Goal: Transaction & Acquisition: Book appointment/travel/reservation

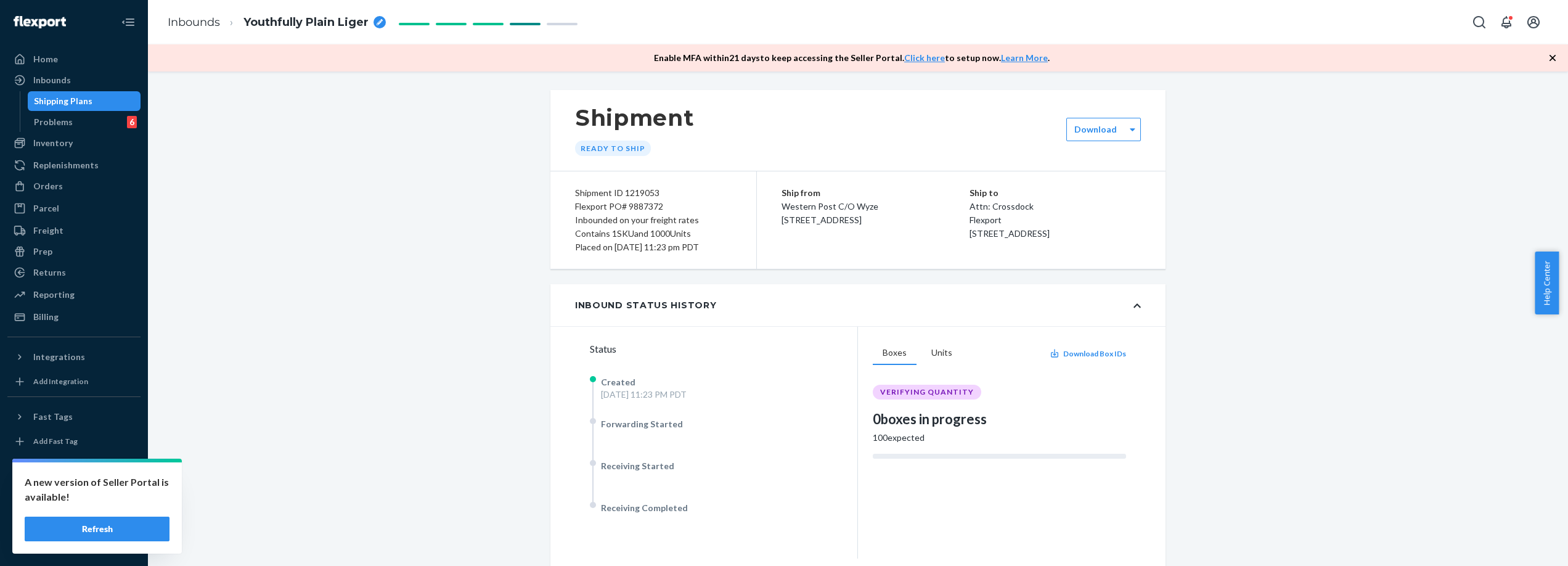
click at [649, 208] on div "Flexport PO# 9887372" at bounding box center [654, 206] width 157 height 14
copy div "9887372"
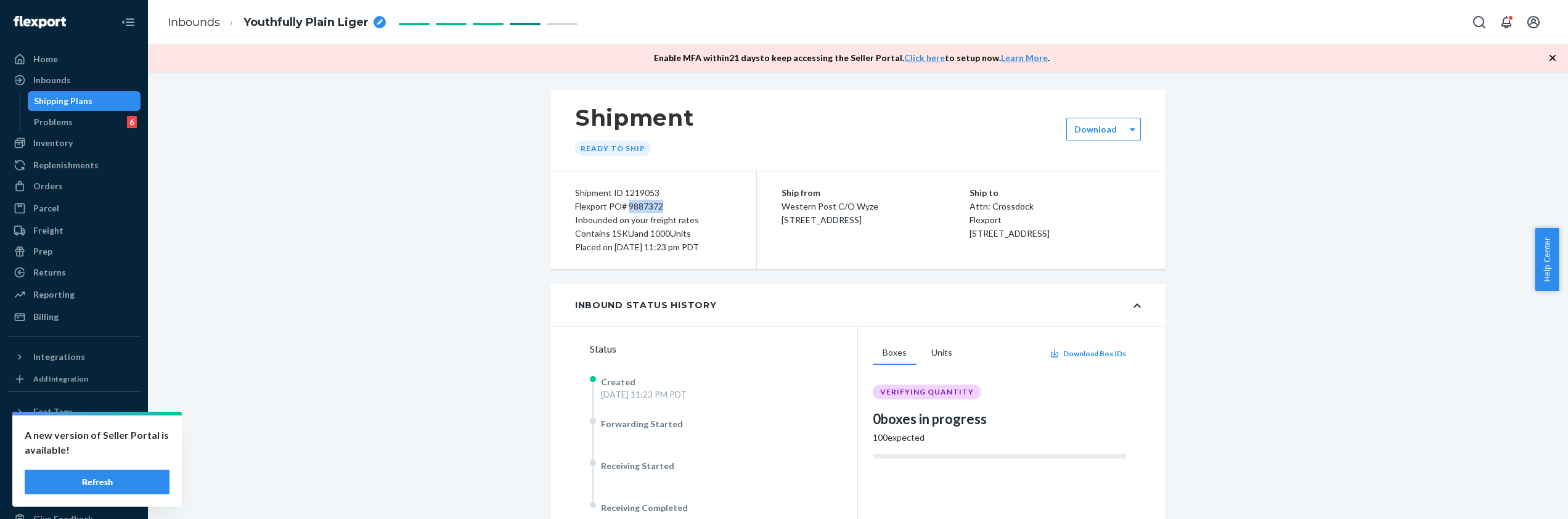
click at [133, 475] on button "Refresh" at bounding box center [97, 483] width 145 height 25
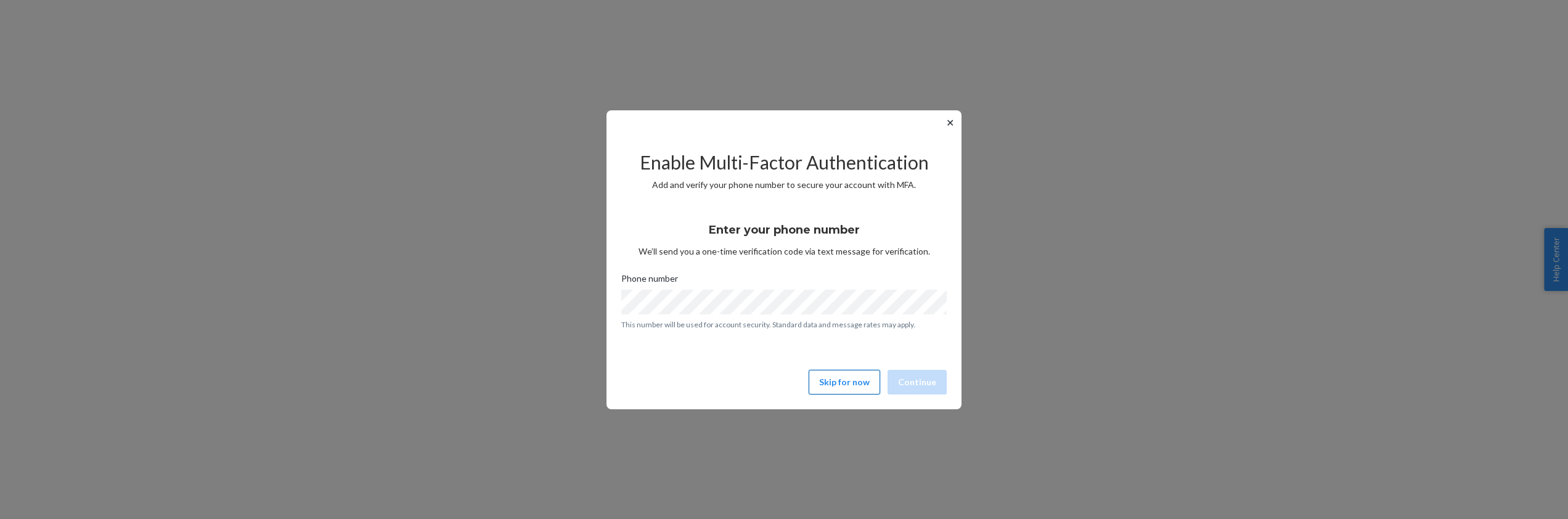
click at [826, 387] on button "Skip for now" at bounding box center [844, 382] width 71 height 25
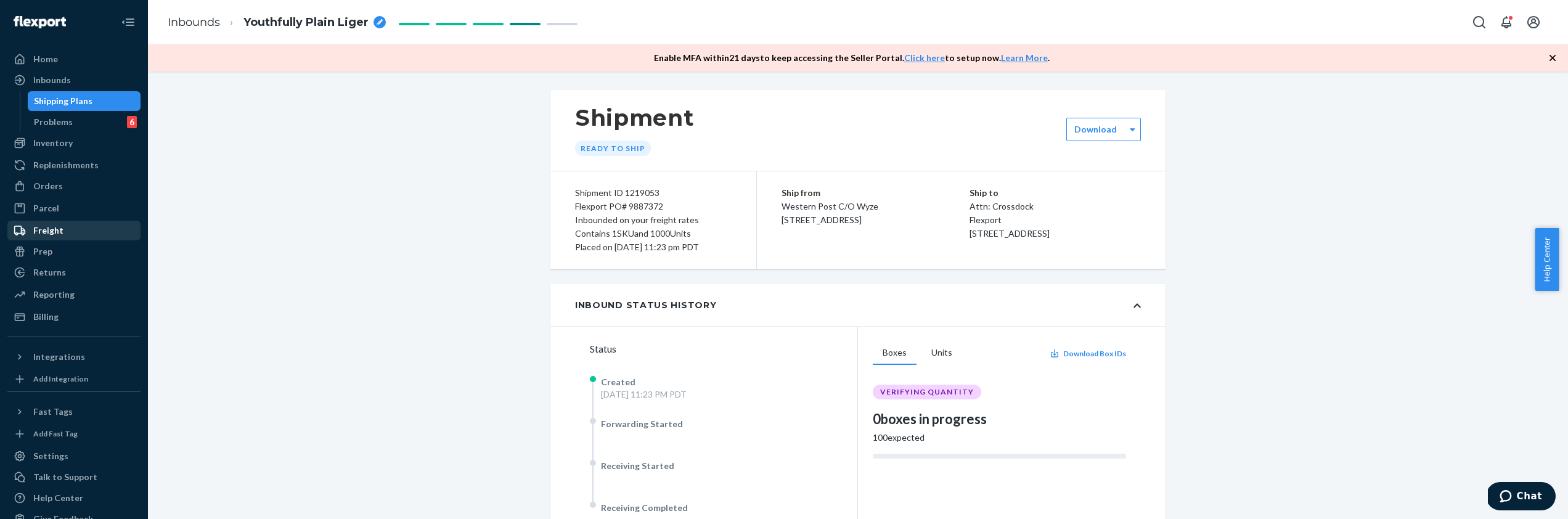
click at [65, 225] on div "Freight" at bounding box center [74, 230] width 131 height 17
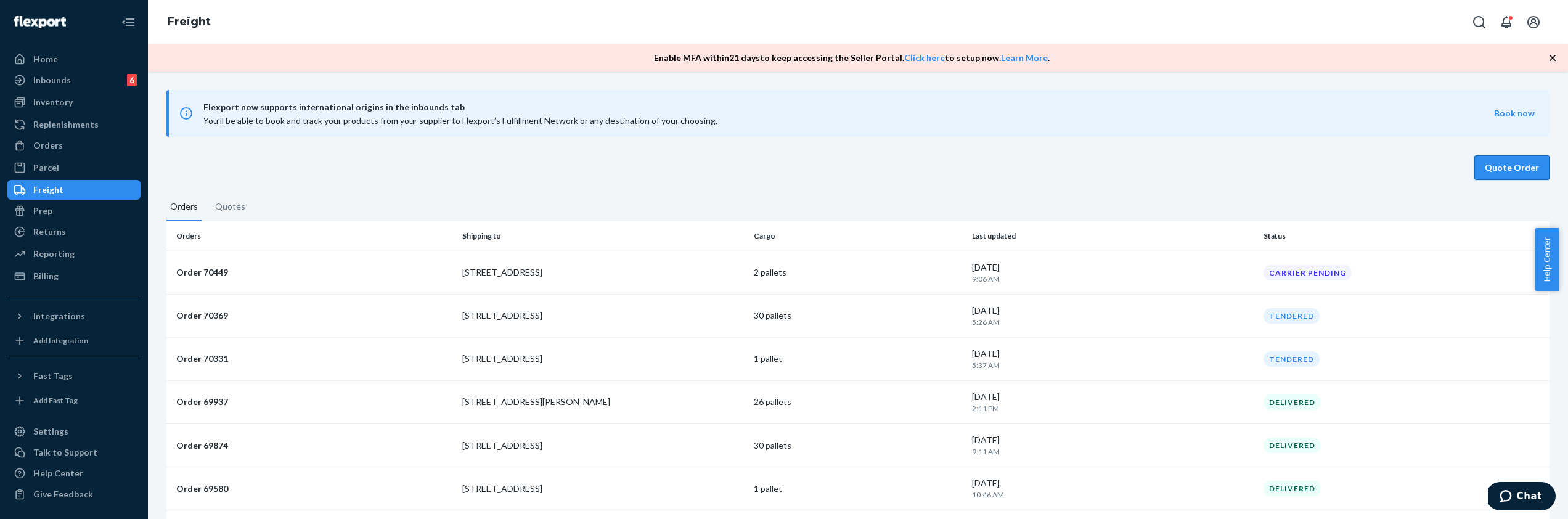
click at [1505, 166] on button "Quote Order" at bounding box center [1512, 168] width 76 height 25
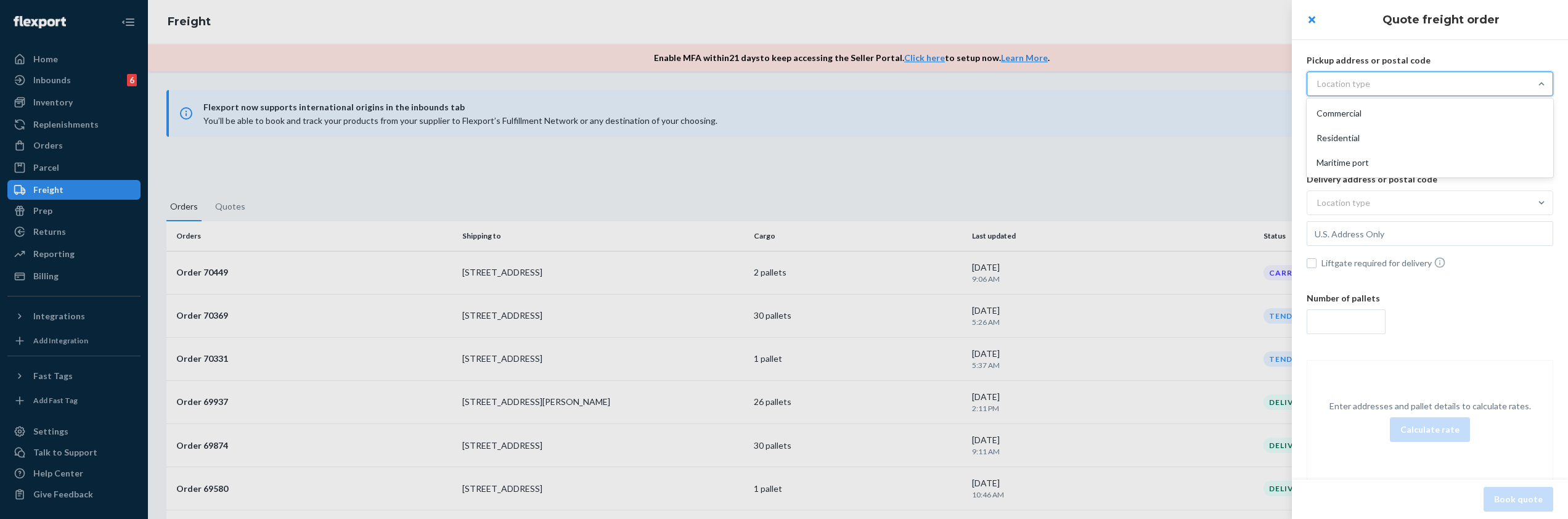
click at [1461, 71] on div "Location type" at bounding box center [1429, 84] width 246 height 25
click at [1256, 84] on input "option Commercial focused, 1 of 3. 3 results available. Use Up and Down to choo…" at bounding box center [1256, 84] width 0 height 0
click at [1410, 110] on div "Commercial" at bounding box center [1429, 113] width 242 height 25
click at [1256, 84] on input "option Commercial focused, 1 of 3. 3 results available. Use Up and Down to choo…" at bounding box center [1256, 84] width 0 height 0
click at [1410, 122] on input "text" at bounding box center [1429, 115] width 246 height 25
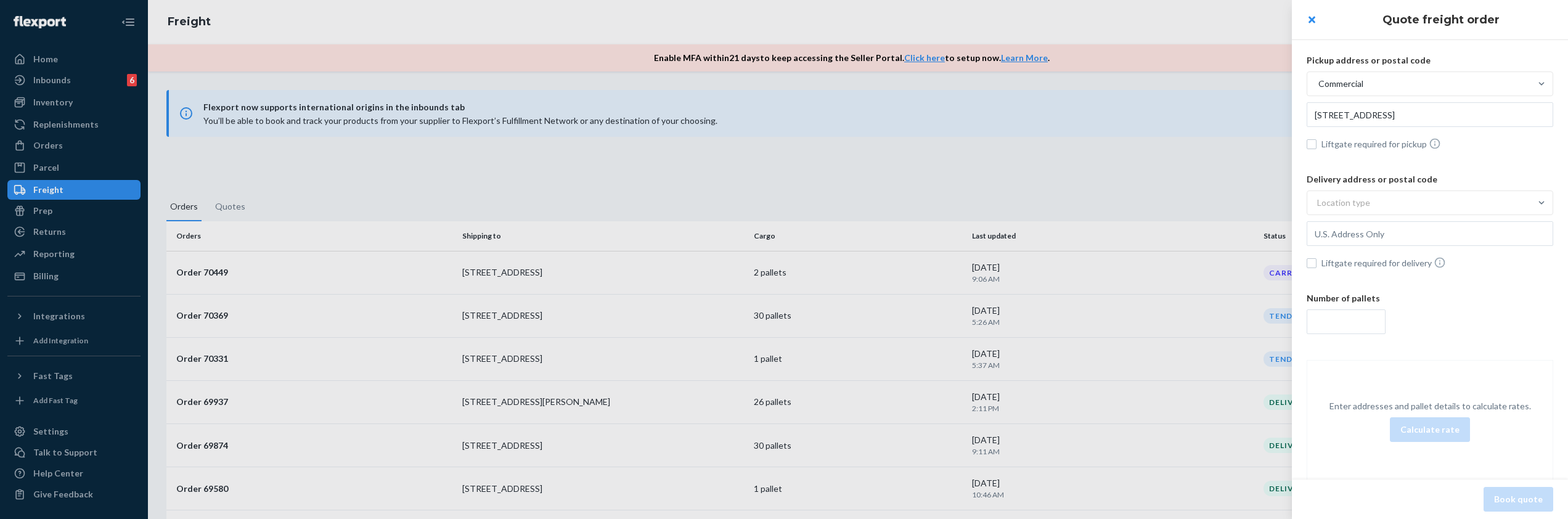
click at [1428, 182] on p "Delivery address or postal code" at bounding box center [1429, 179] width 246 height 12
click at [1426, 193] on div "Location type" at bounding box center [1418, 203] width 223 height 23
click at [1256, 203] on input "Location type" at bounding box center [1256, 203] width 0 height 0
type input "[STREET_ADDRESS]"
click at [1418, 224] on div "Commercial" at bounding box center [1429, 233] width 242 height 25
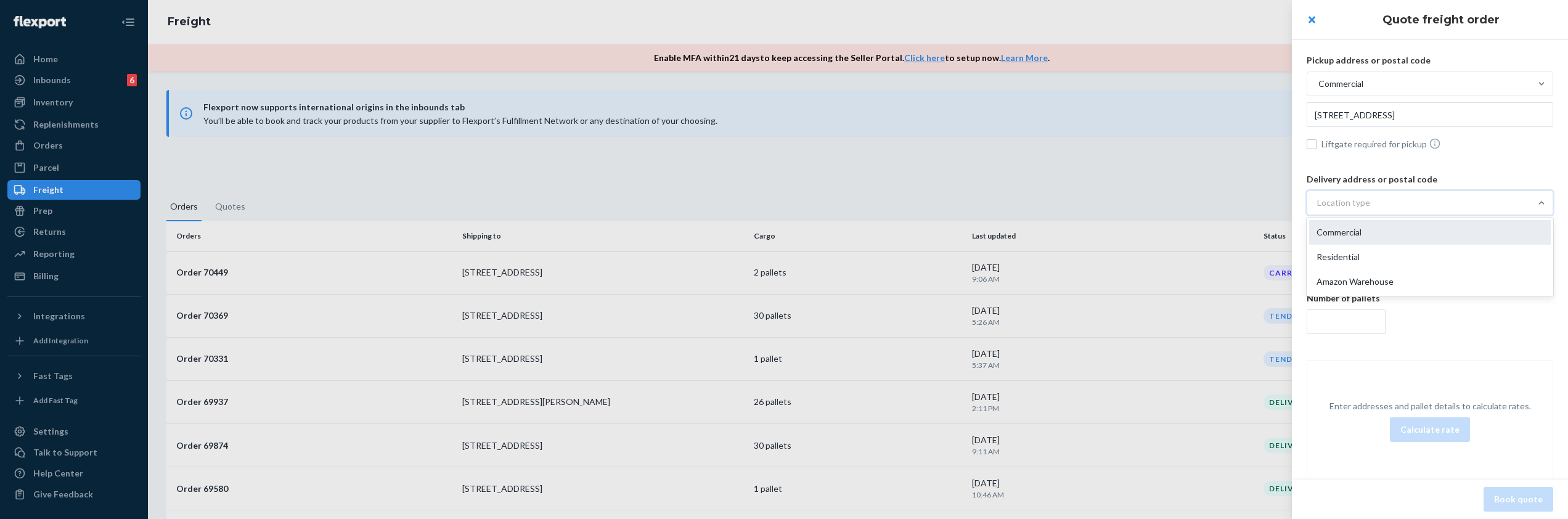
click at [1256, 203] on input "option Commercial focused, 1 of 3. 3 results available. Use Up and Down to choo…" at bounding box center [1256, 203] width 0 height 0
click at [1406, 250] on div "Delivery address or postal code Commercial Liftgate required for delivery" at bounding box center [1429, 222] width 246 height 100
click at [1408, 237] on input "text" at bounding box center [1429, 234] width 246 height 25
paste input "[STREET_ADDRESS]"
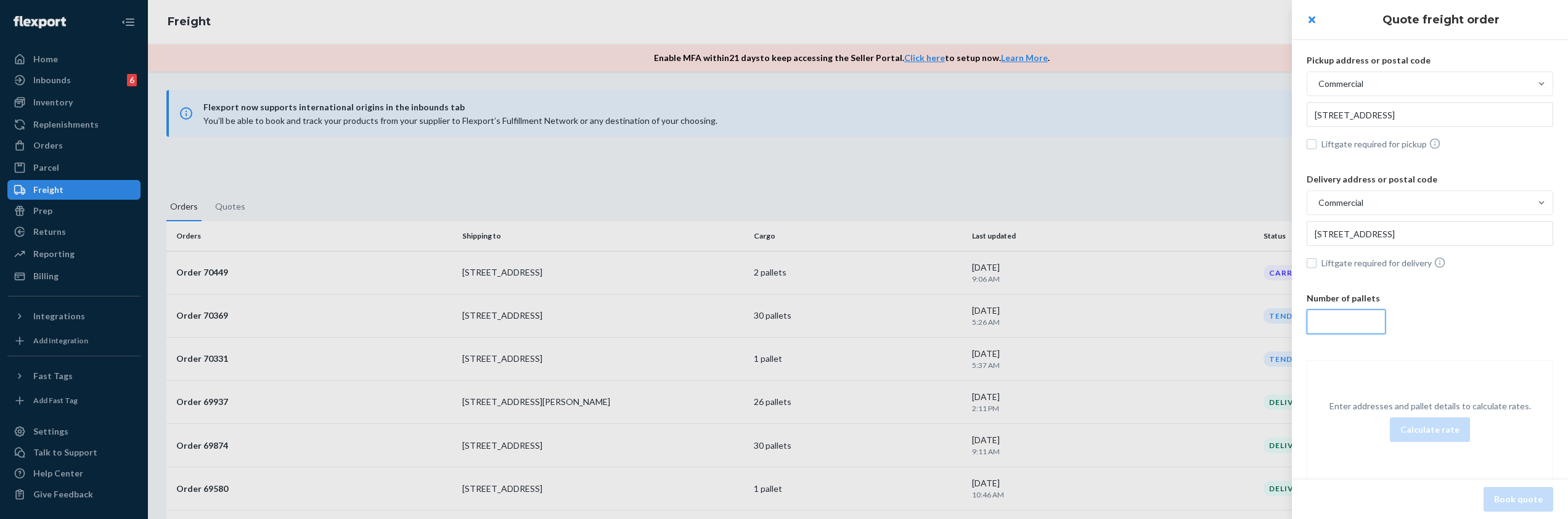
click at [1363, 328] on input "number" at bounding box center [1346, 322] width 79 height 25
type input "[STREET_ADDRESS]"
click at [1347, 329] on input "number" at bounding box center [1346, 322] width 79 height 25
type input "16"
click at [1413, 438] on button "Calculate rate" at bounding box center [1430, 430] width 80 height 25
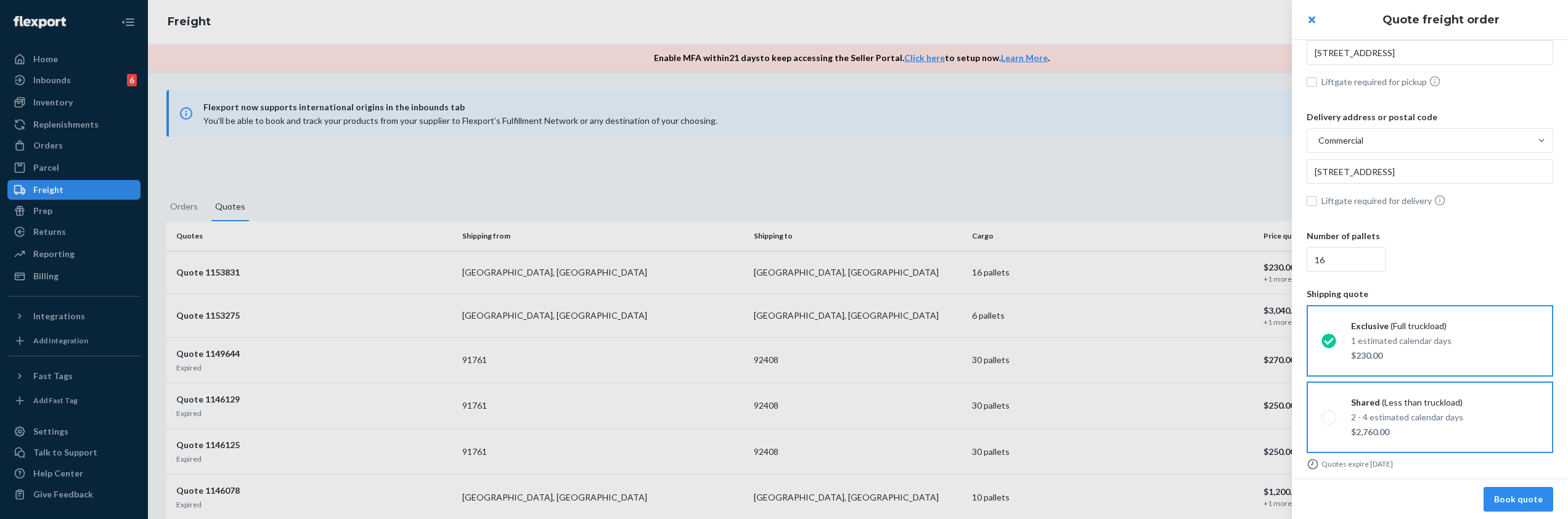
scroll to position [65, 0]
click at [1521, 499] on button "Book quote" at bounding box center [1519, 499] width 70 height 25
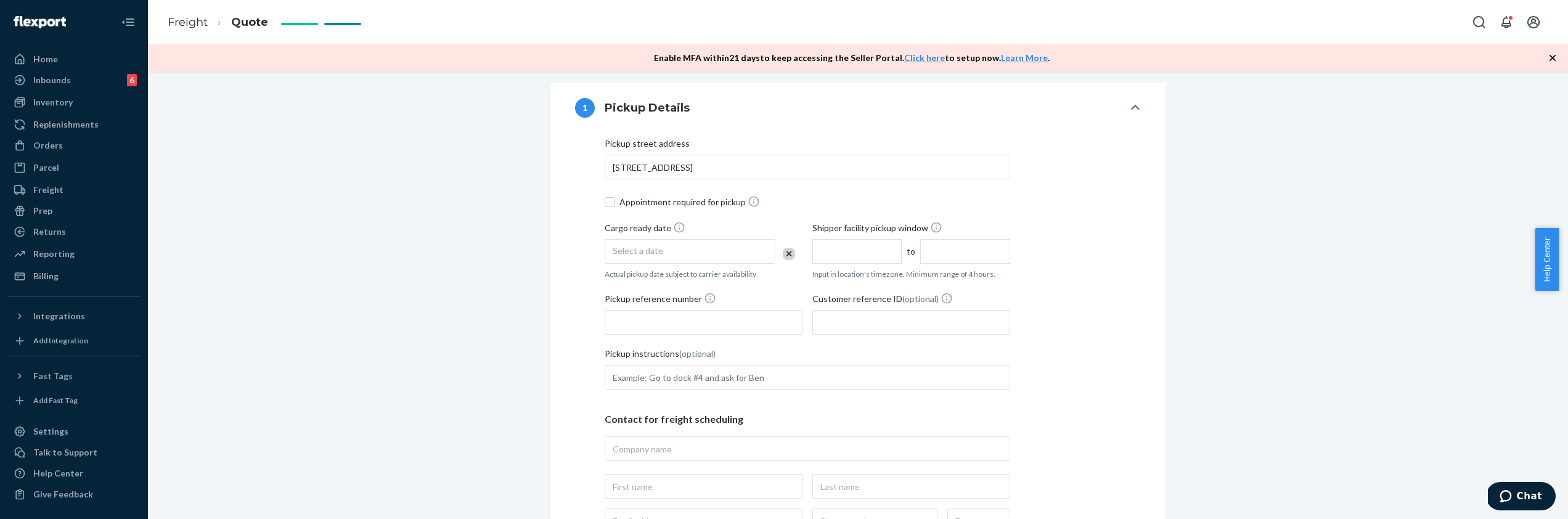
scroll to position [279, 0]
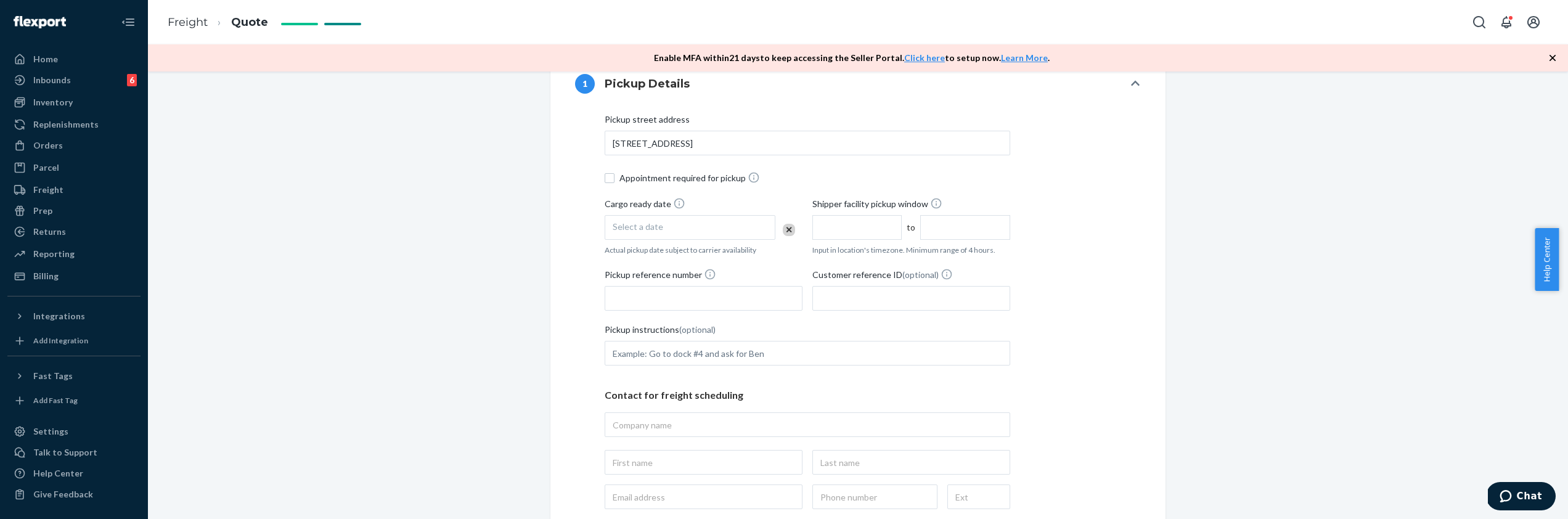
click at [655, 222] on span "Select a date" at bounding box center [638, 227] width 51 height 10
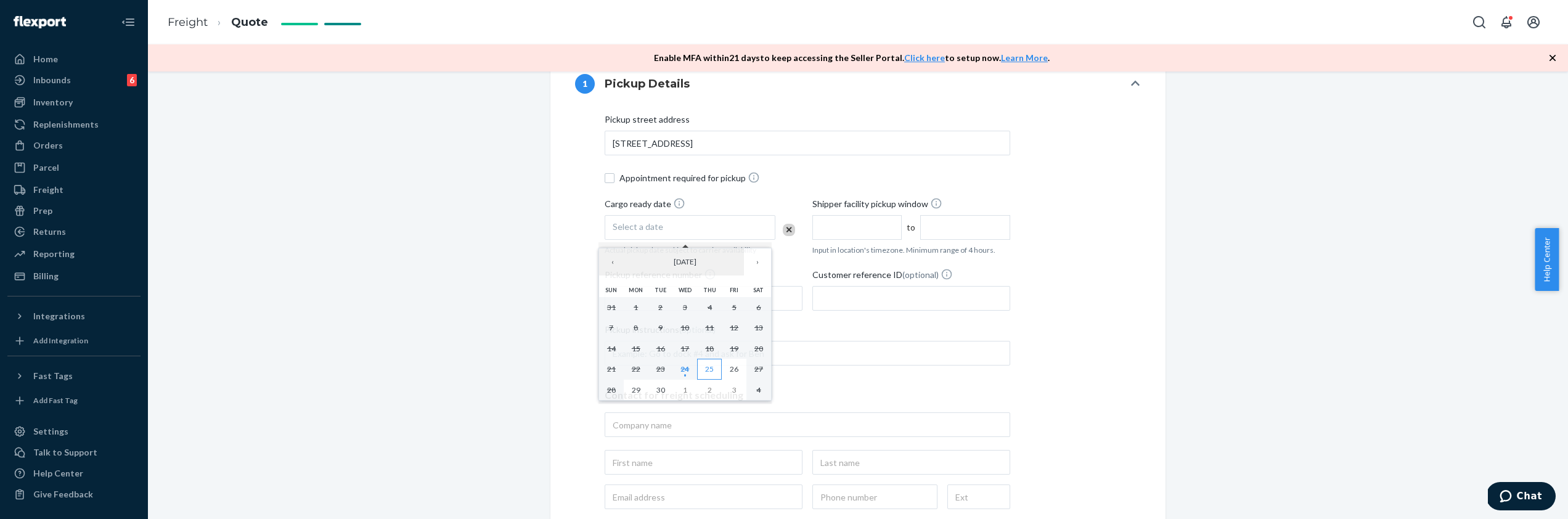
click at [706, 366] on abbr "25" at bounding box center [710, 369] width 9 height 9
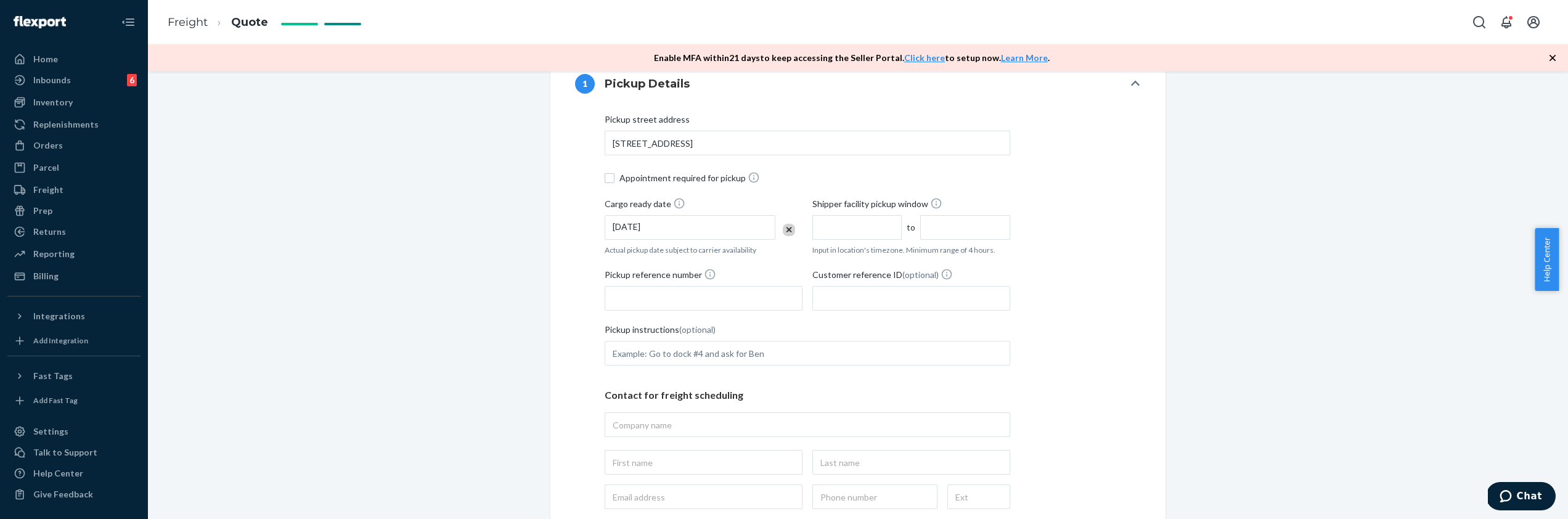
click at [826, 229] on input "text" at bounding box center [856, 228] width 89 height 25
type input "7:00 AM"
type input "11:00 AM"
click at [685, 294] on input "Pickup reference number" at bounding box center [703, 299] width 198 height 25
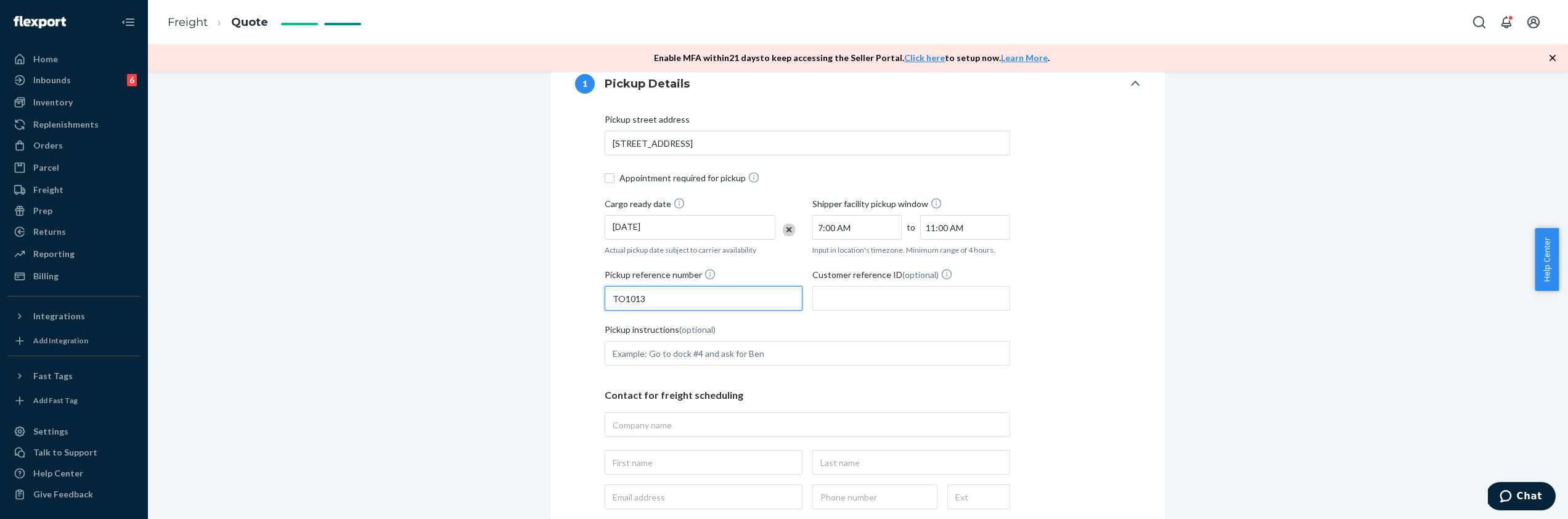
type input "TO1013"
click at [718, 417] on input "text" at bounding box center [807, 425] width 405 height 25
type input "wyze c/o western post"
type input "wyze c/o western post, [STREET_ADDRESS]"
click at [686, 464] on input "text" at bounding box center [703, 462] width 198 height 25
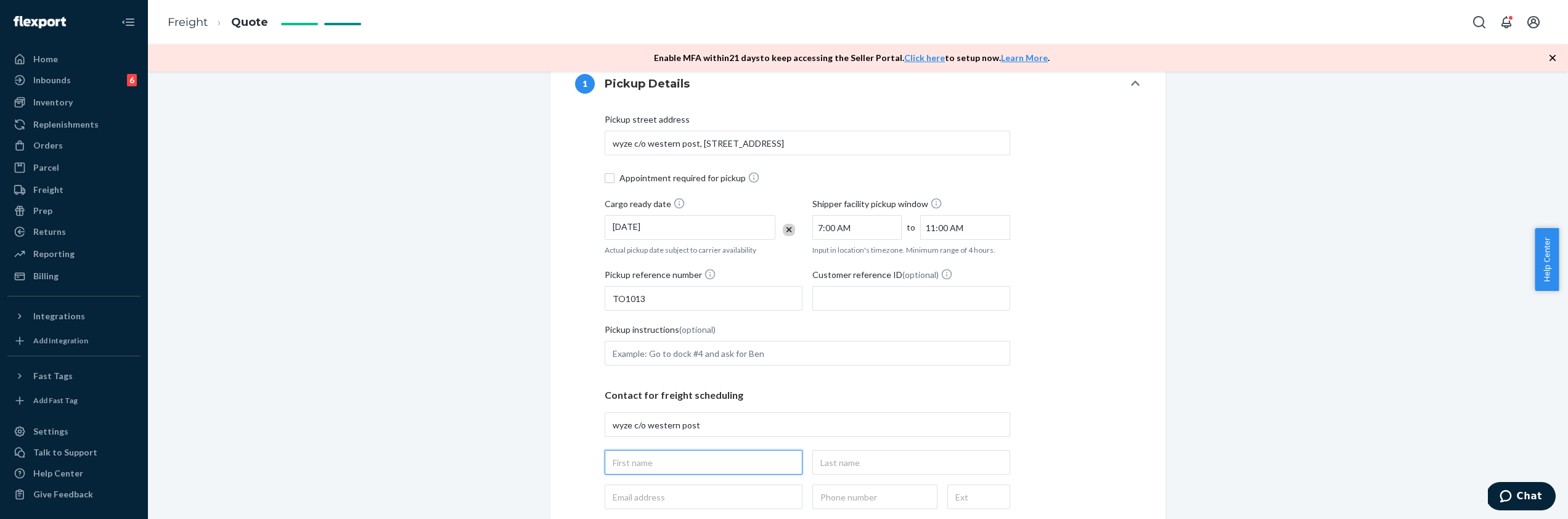
type input "ziyang"
type input "wei"
type input "[EMAIL_ADDRESS][DOMAIN_NAME]"
type input "[PHONE_NUMBER]"
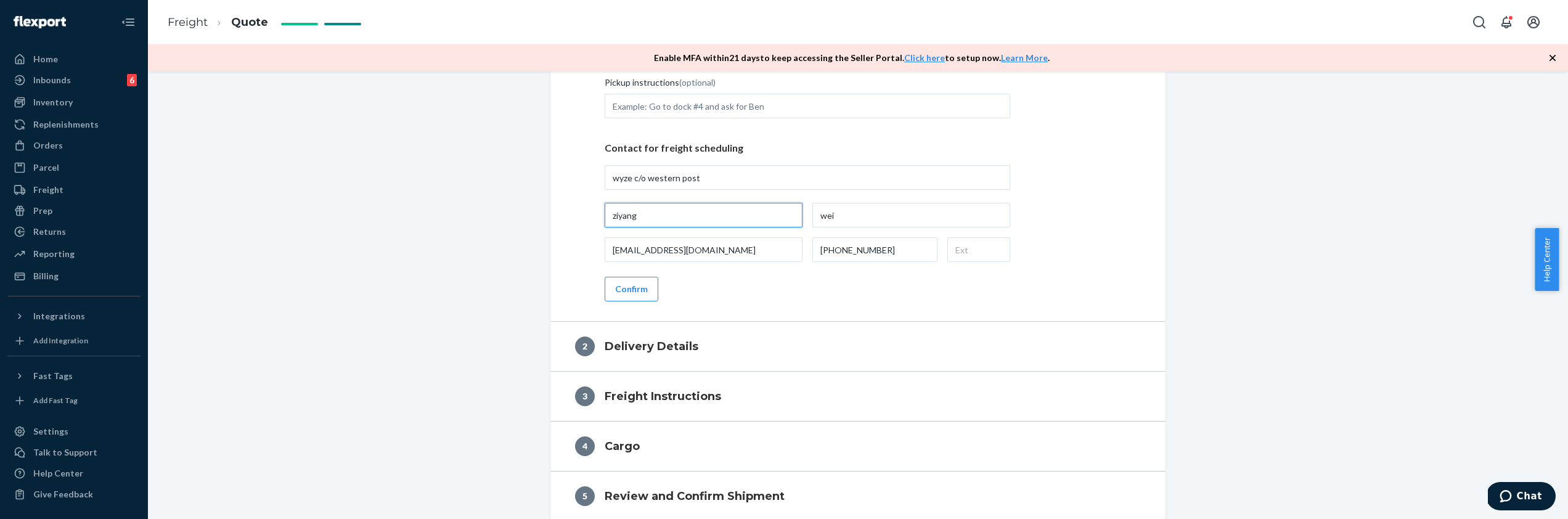
scroll to position [548, 0]
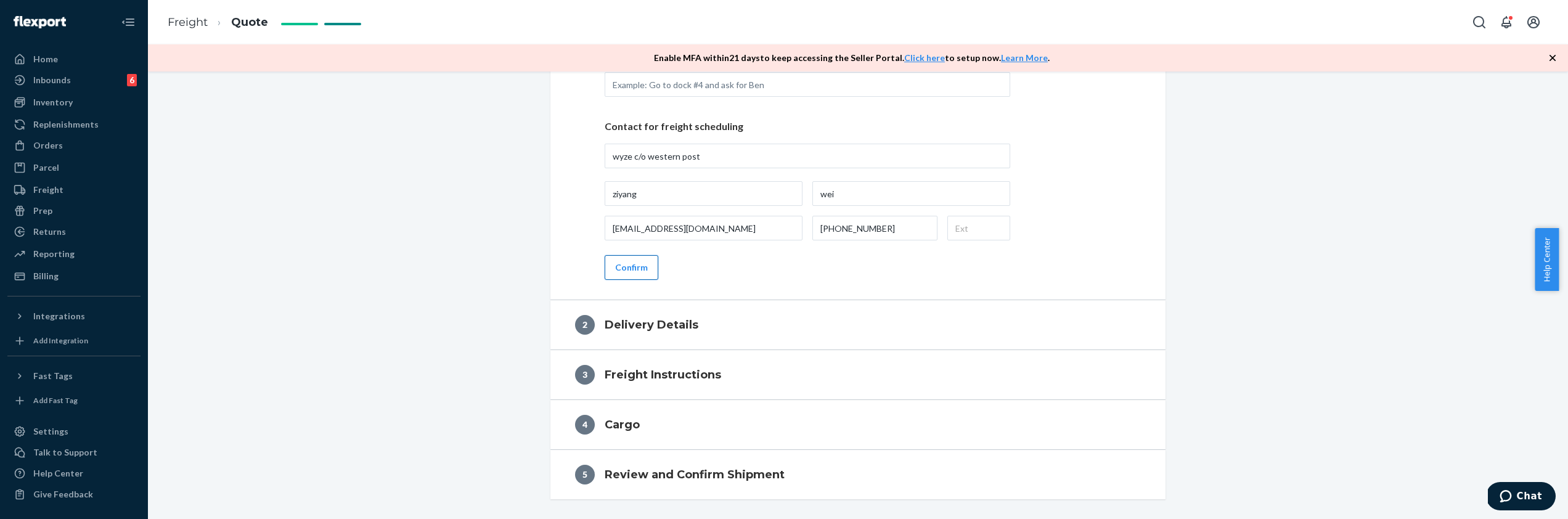
click at [632, 262] on button "Confirm" at bounding box center [631, 267] width 54 height 25
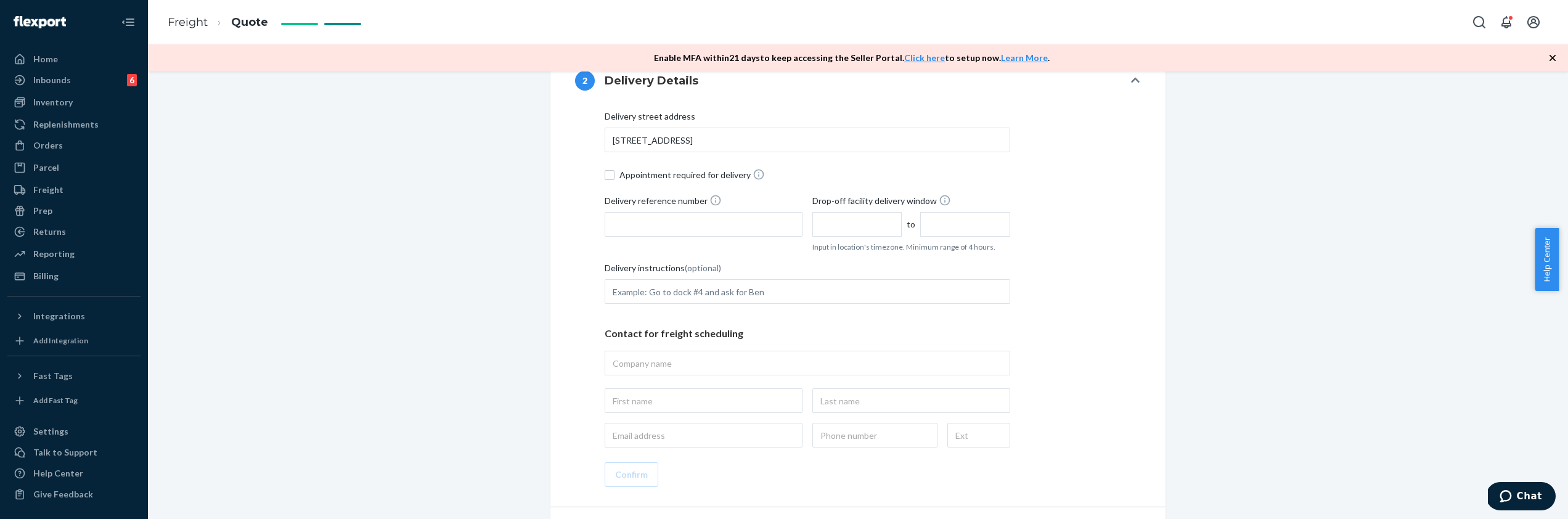
scroll to position [339, 0]
click at [635, 160] on div "Delivery street address [STREET_ADDRESS] Appointment required for delivery Deli…" at bounding box center [807, 273] width 405 height 337
click at [635, 169] on span "Appointment required for delivery" at bounding box center [815, 169] width 391 height 13
click at [614, 169] on input "Appointment required for delivery" at bounding box center [609, 169] width 10 height 10
checkbox input "true"
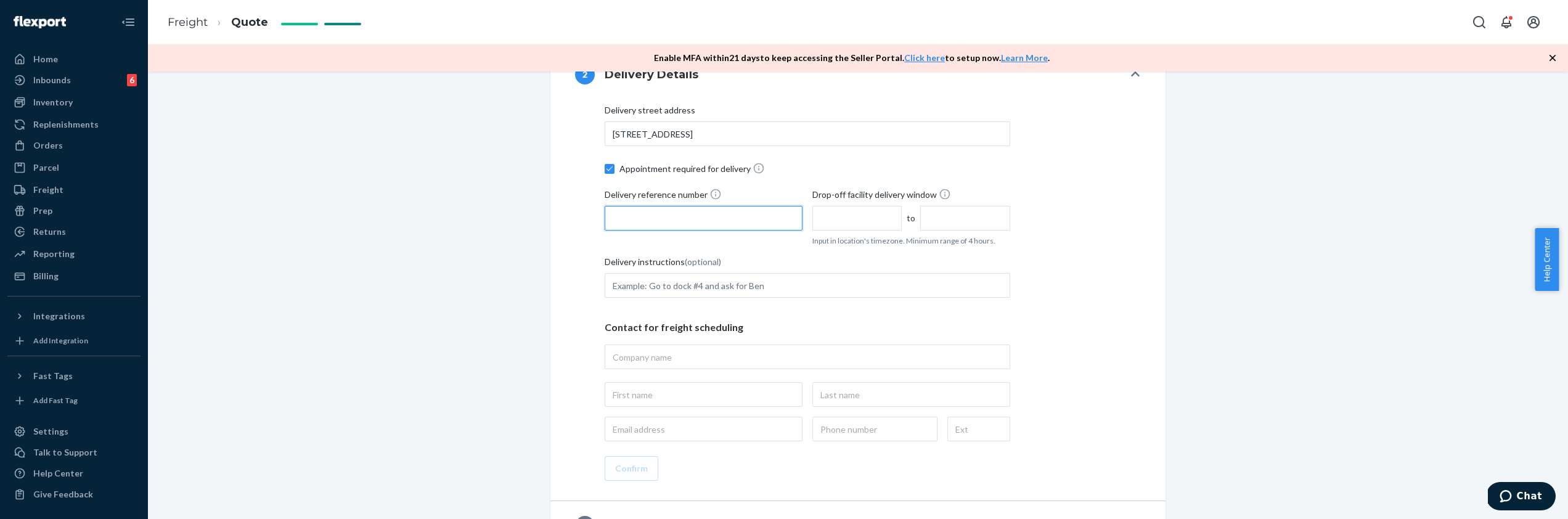
click at [636, 206] on input "Delivery reference number" at bounding box center [703, 218] width 198 height 25
paste input "[STREET_ADDRESS]"
type input "[STREET_ADDRESS]"
click at [699, 227] on input "Delivery reference number Please enter a delivery reference number" at bounding box center [703, 218] width 198 height 25
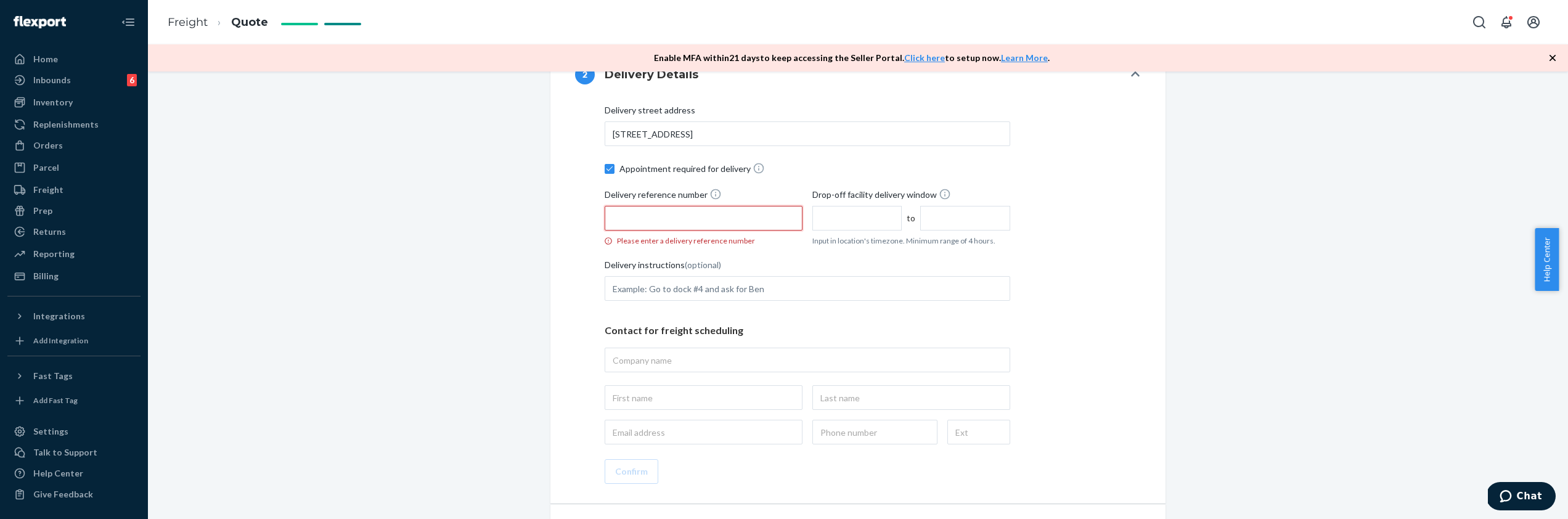
paste input "FBA191PPPP15"
type input "FBA191PPPP15"
click at [843, 220] on input "text" at bounding box center [856, 218] width 89 height 25
type input "7:00 AM"
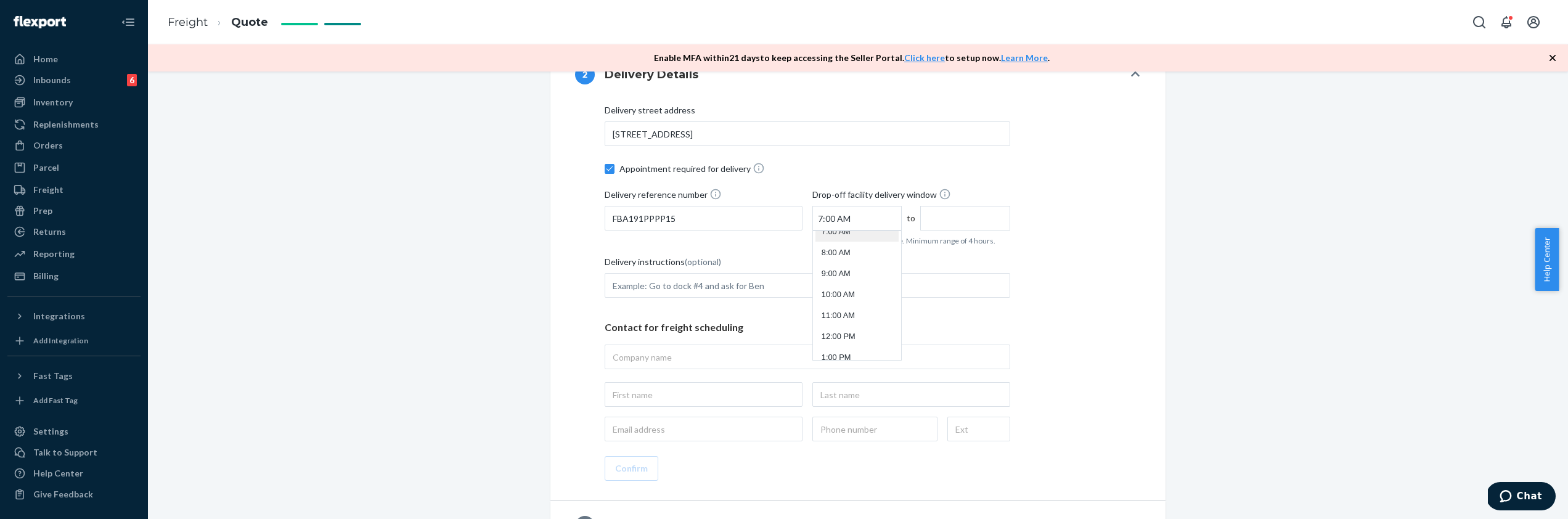
type input "11:00 AM"
click at [723, 283] on input "Delivery instructions (optional)" at bounding box center [807, 286] width 405 height 25
click at [895, 291] on input "Delivery instructions (optional)" at bounding box center [807, 286] width 405 height 25
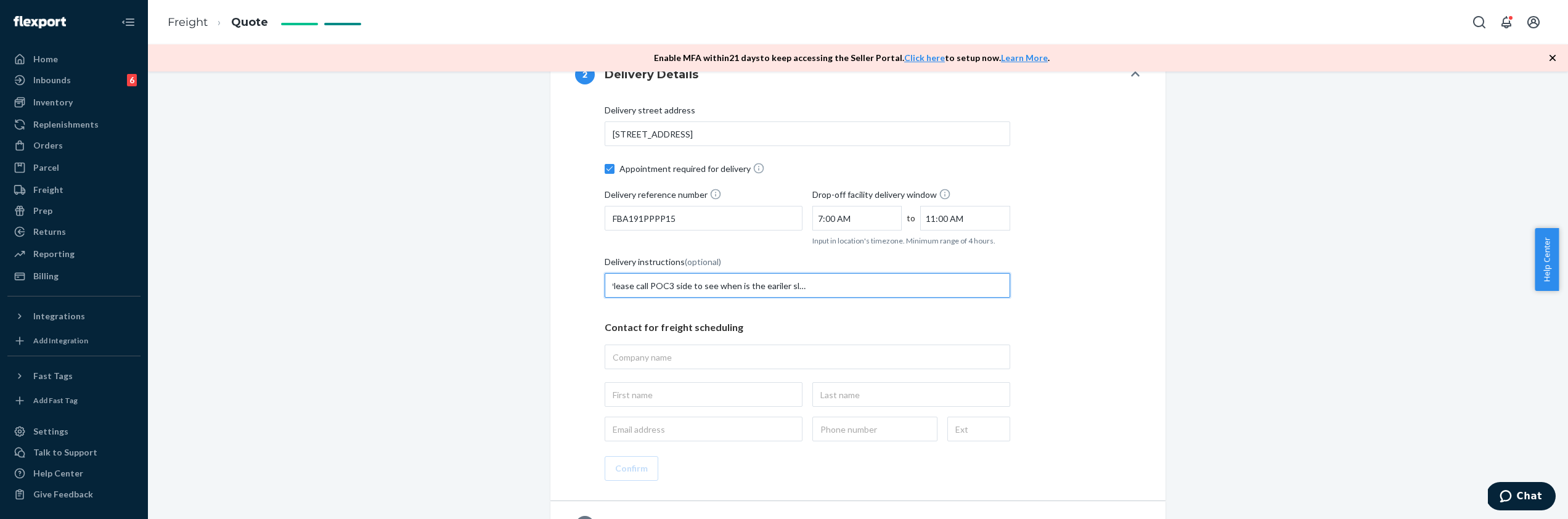
scroll to position [0, 179]
click at [853, 283] on input "Please yse flecport carrier for this shipment. Please call POC3 side to see whe…" at bounding box center [807, 286] width 405 height 25
drag, startPoint x: 747, startPoint y: 282, endPoint x: 567, endPoint y: 291, distance: 180.2
click at [567, 291] on div "Delivery street address [STREET_ADDRESS] Appointment required for delivery Deli…" at bounding box center [858, 300] width 615 height 401
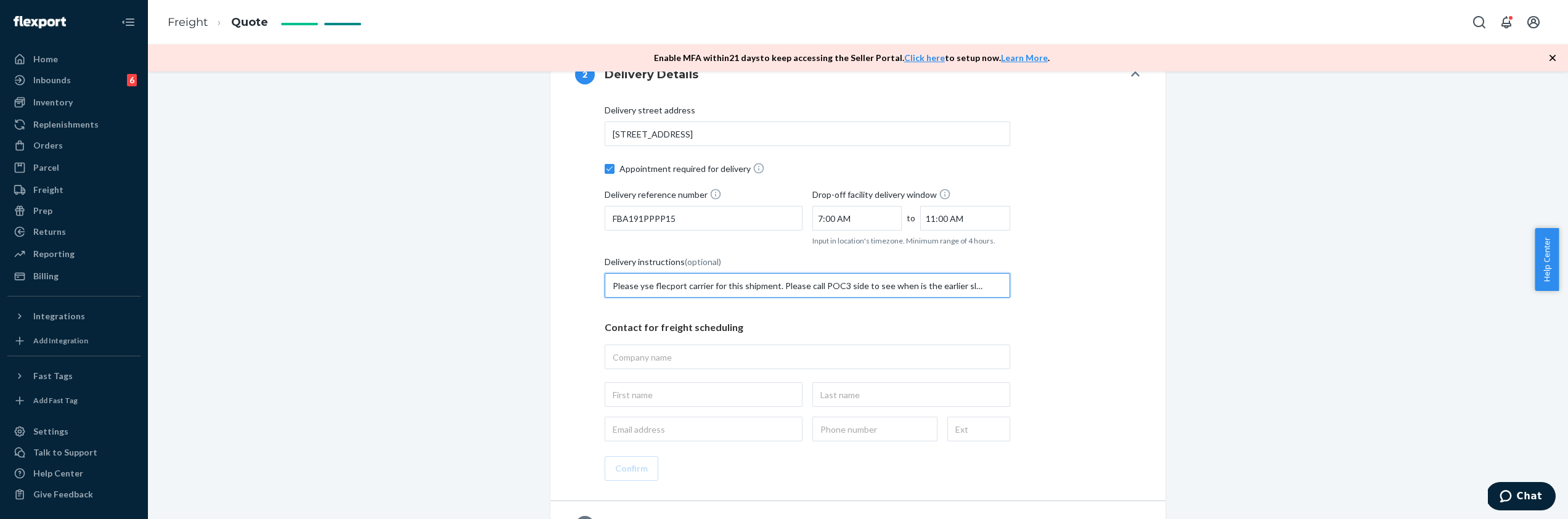
click at [660, 279] on input "Please yse flecport carrier for this shipment. Please call POC3 side to see whe…" at bounding box center [807, 286] width 405 height 25
click at [645, 287] on input "Please yse flecport carrier for this shipment. Please call POC3 side to see whe…" at bounding box center [807, 286] width 405 height 25
click at [641, 289] on input "Please yse flecport carrier for this shipment. Please call POC3 side to see whe…" at bounding box center [807, 286] width 405 height 25
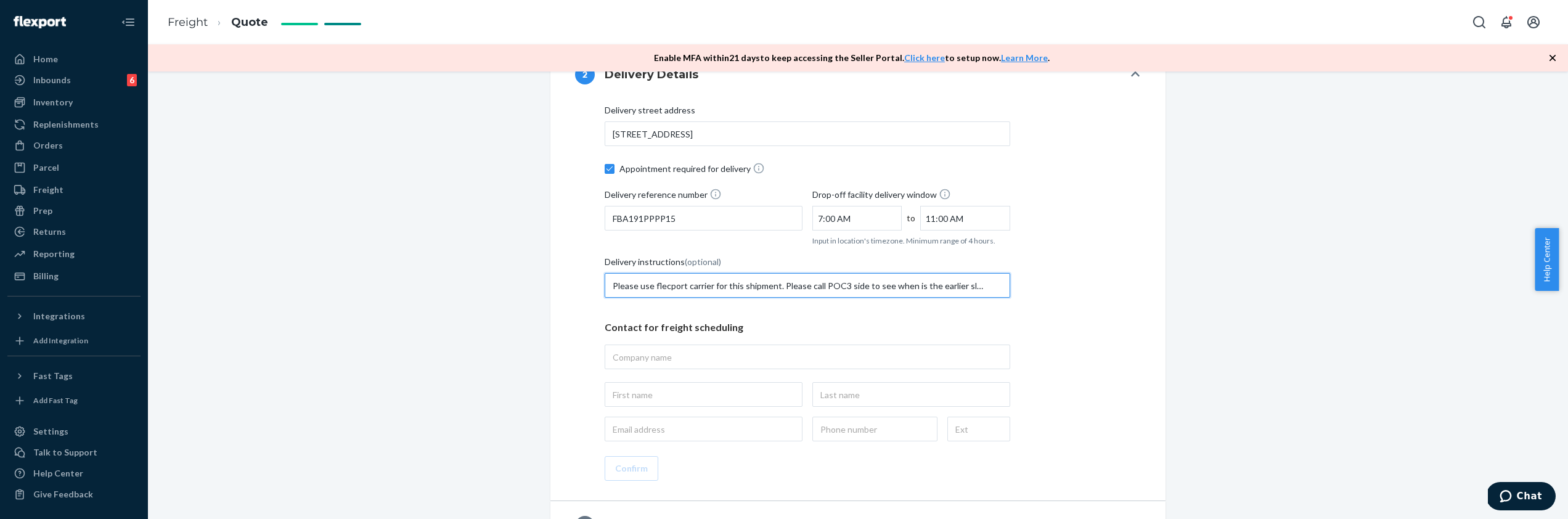
click at [662, 288] on input "Please use flecport carrier for this shipment. Please call POC3 side to see whe…" at bounding box center [807, 286] width 405 height 25
drag, startPoint x: 858, startPoint y: 288, endPoint x: 983, endPoint y: 291, distance: 125.0
click at [983, 292] on input "Please use flexport carrier for this shipment. Please call POC3 side to see whe…" at bounding box center [807, 286] width 405 height 25
type input "Please use flexport carrier for this shipment. Please call POC3 side to see whe…"
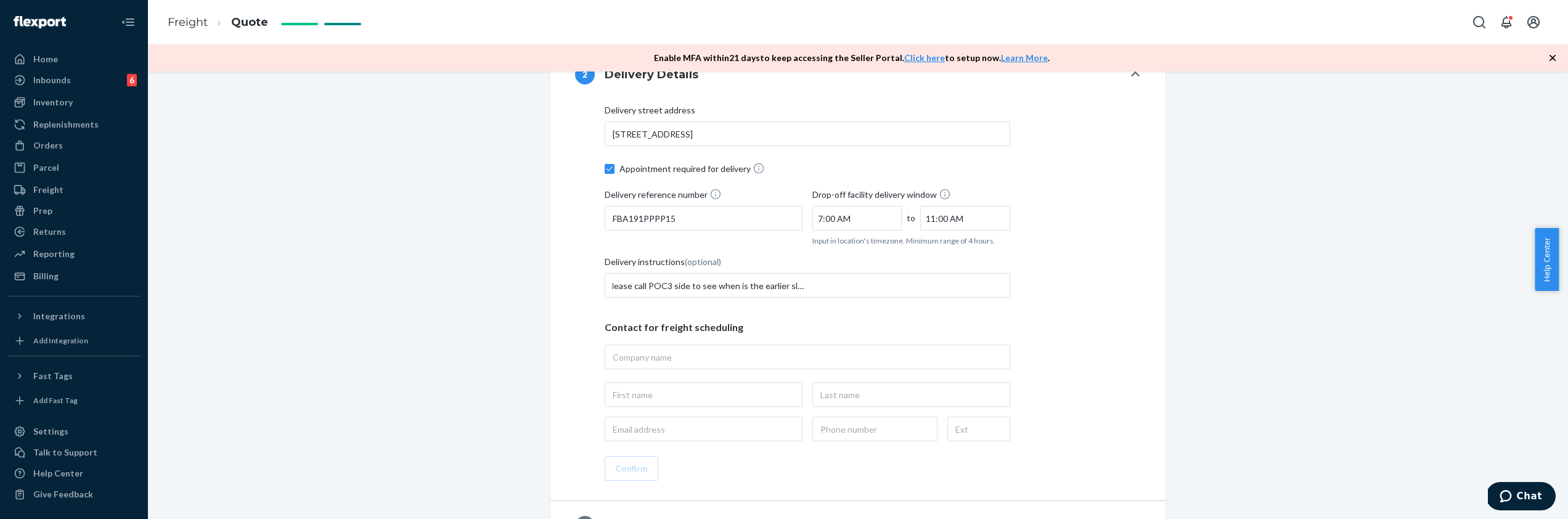
click at [989, 303] on div "Delivery street address [STREET_ADDRESS] Appointment required for delivery Deli…" at bounding box center [807, 273] width 405 height 337
click at [756, 353] on input "text" at bounding box center [807, 357] width 405 height 25
type input "tiktok"
type input "tiktok, [STREET_ADDRESS]"
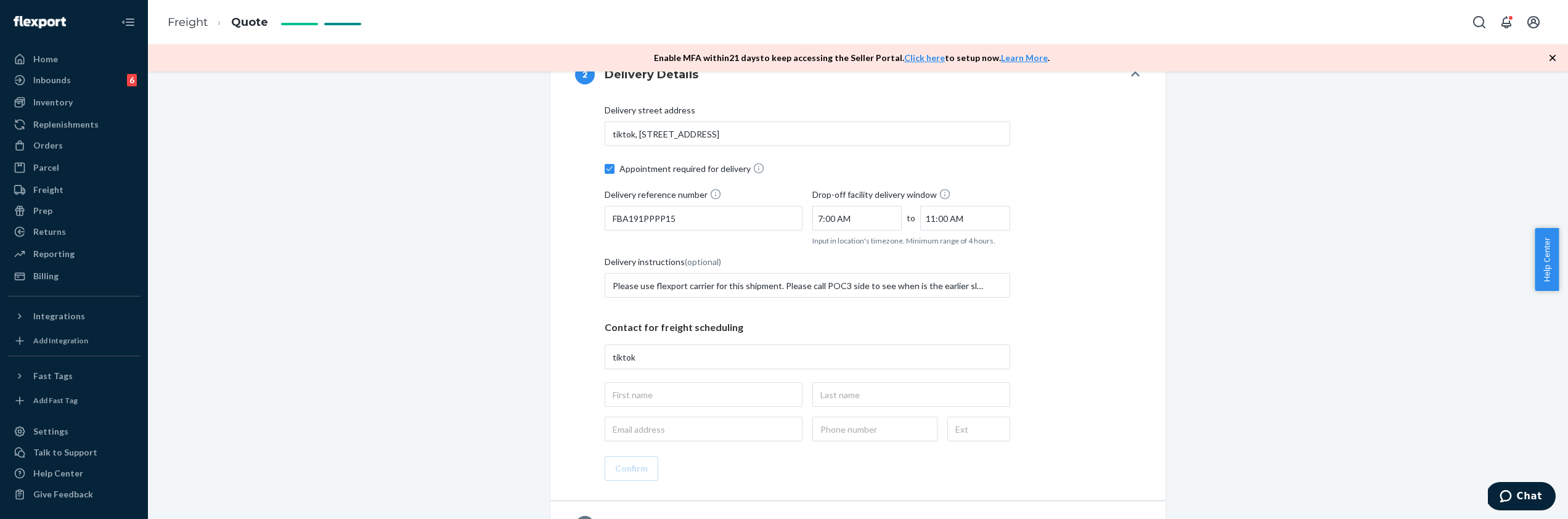
click at [707, 372] on div "Contact for freight scheduling tiktok" at bounding box center [807, 377] width 405 height 131
click at [710, 361] on input "tiktok" at bounding box center [807, 357] width 405 height 25
click at [706, 362] on input "This field is required" at bounding box center [807, 357] width 405 height 25
type input "MCF"
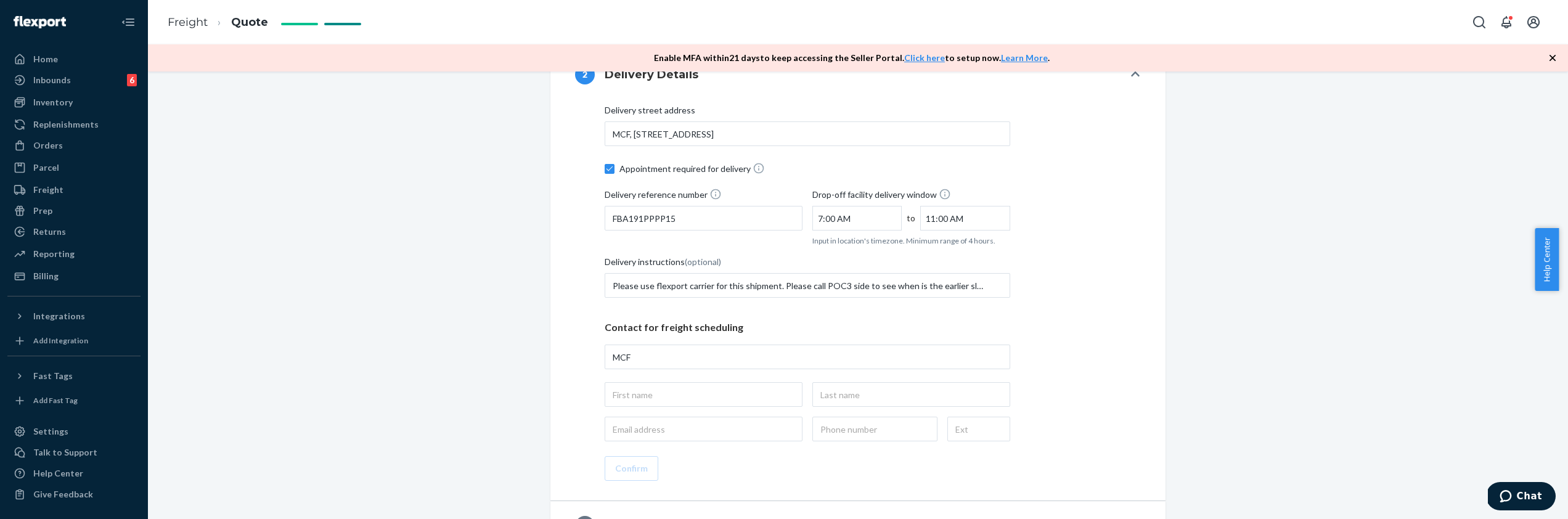
click at [681, 409] on div "Contact for freight scheduling MCF" at bounding box center [807, 377] width 405 height 131
type input "[STREET_ADDRESS]"
click at [680, 401] on input "text" at bounding box center [703, 395] width 198 height 25
type input "ziyang"
type input "wei"
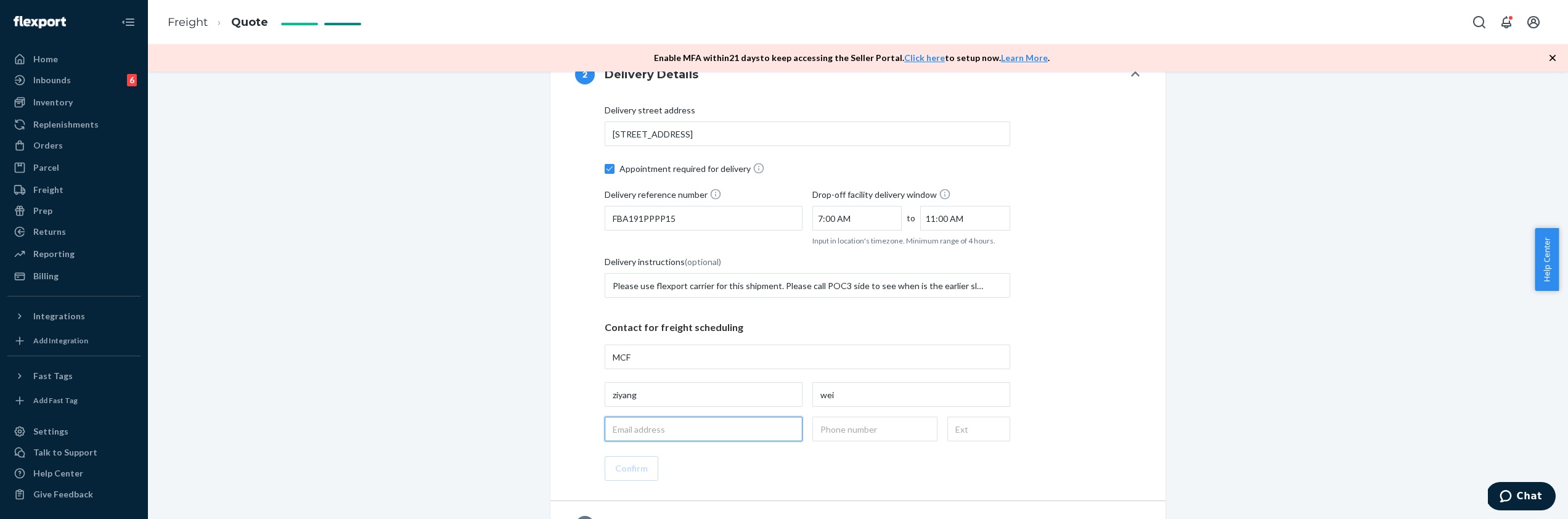
type input "[EMAIL_ADDRESS][DOMAIN_NAME]"
type input "[PHONE_NUMBER]"
type input "MCF, [STREET_ADDRESS]"
click at [625, 473] on button "Confirm" at bounding box center [631, 469] width 54 height 25
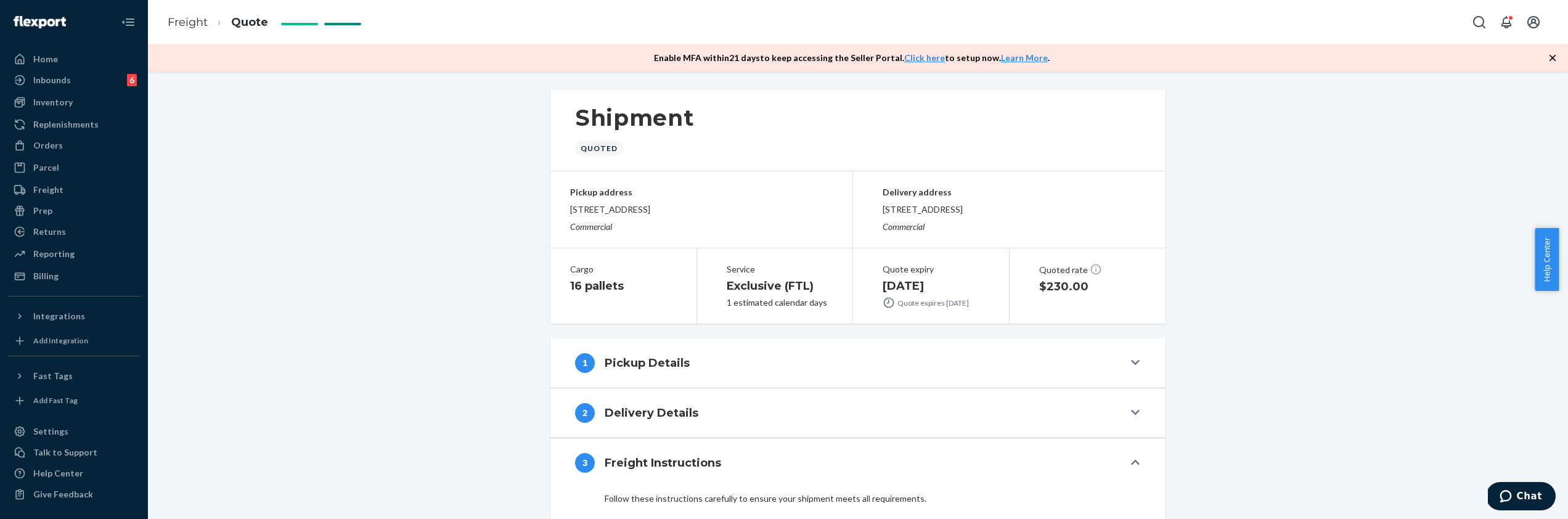
click at [690, 433] on button "2 Delivery Details" at bounding box center [858, 414] width 615 height 49
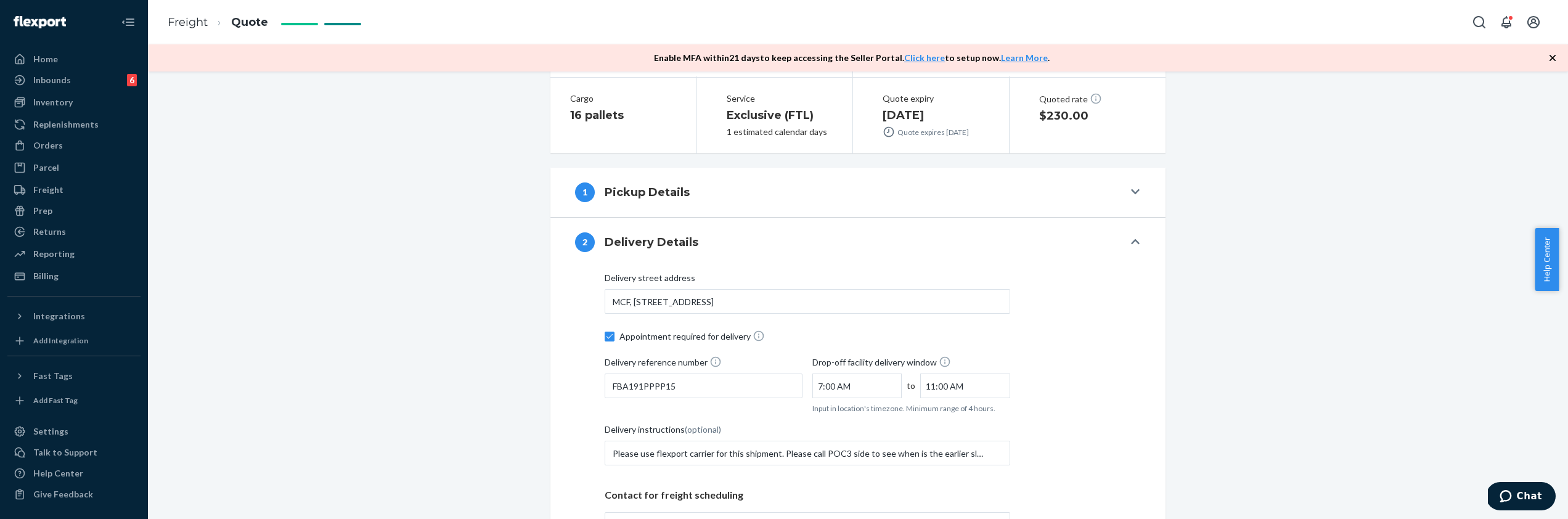
scroll to position [508, 0]
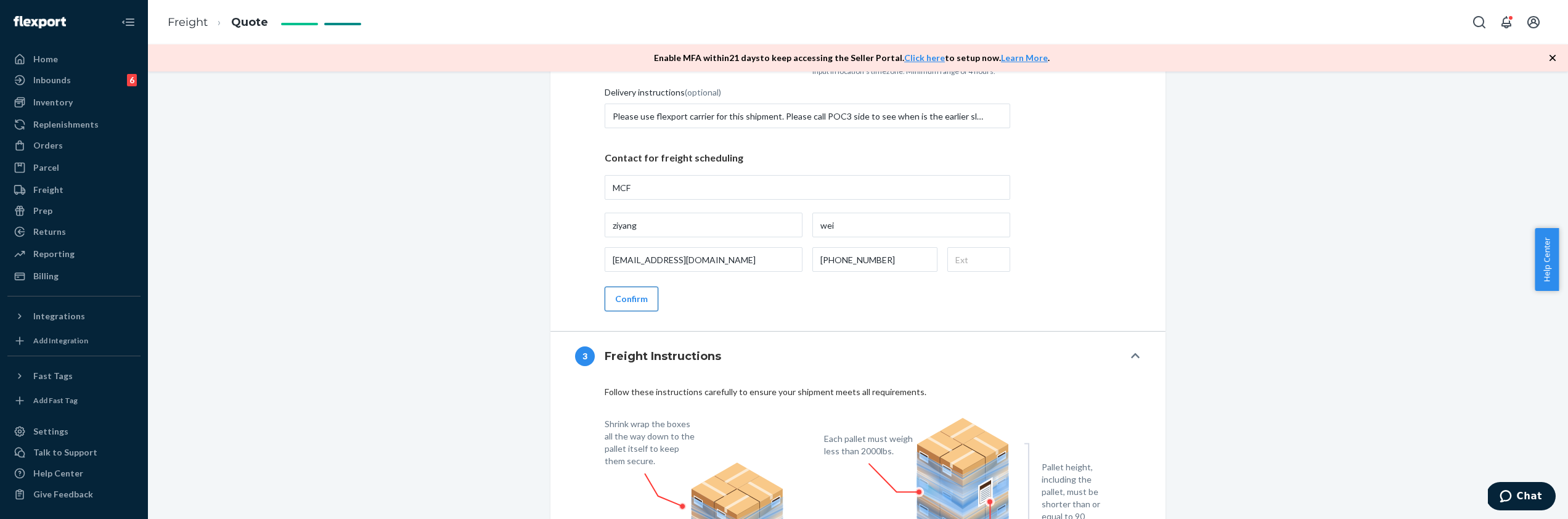
click at [610, 295] on button "Confirm" at bounding box center [631, 299] width 54 height 25
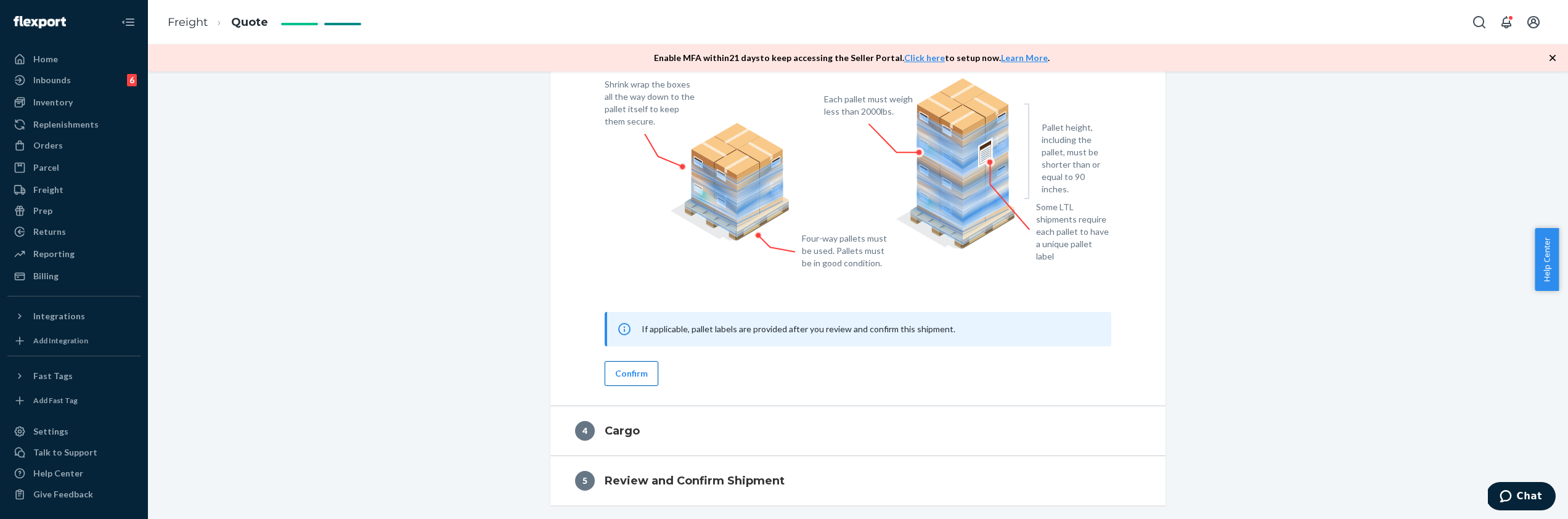
click at [635, 371] on button "Confirm" at bounding box center [631, 374] width 54 height 25
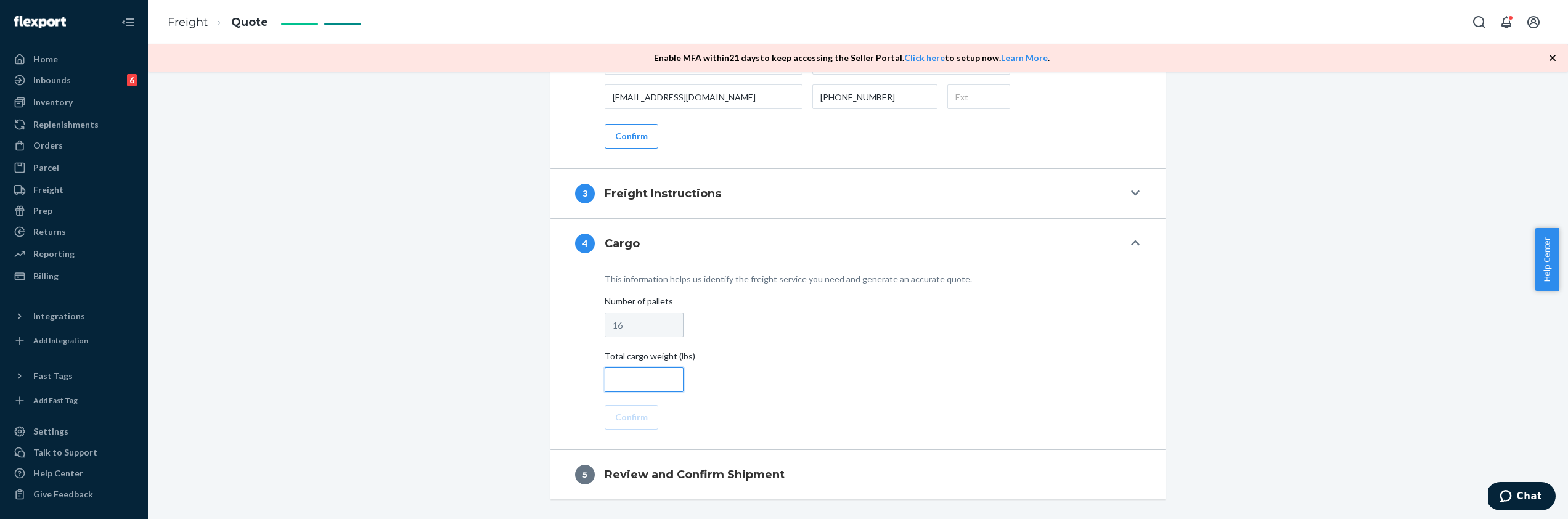
click at [638, 374] on input "number" at bounding box center [643, 380] width 79 height 25
type input "16000"
click at [643, 424] on button "Confirm" at bounding box center [631, 418] width 54 height 25
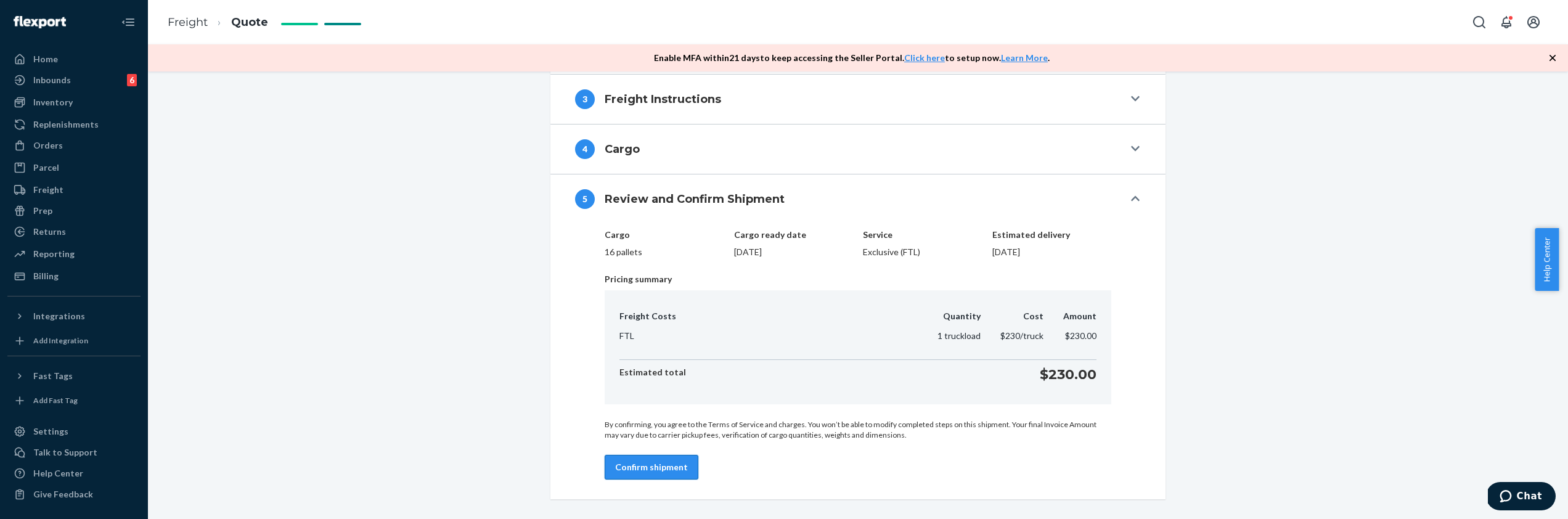
click at [665, 465] on button "Confirm shipment" at bounding box center [651, 467] width 94 height 25
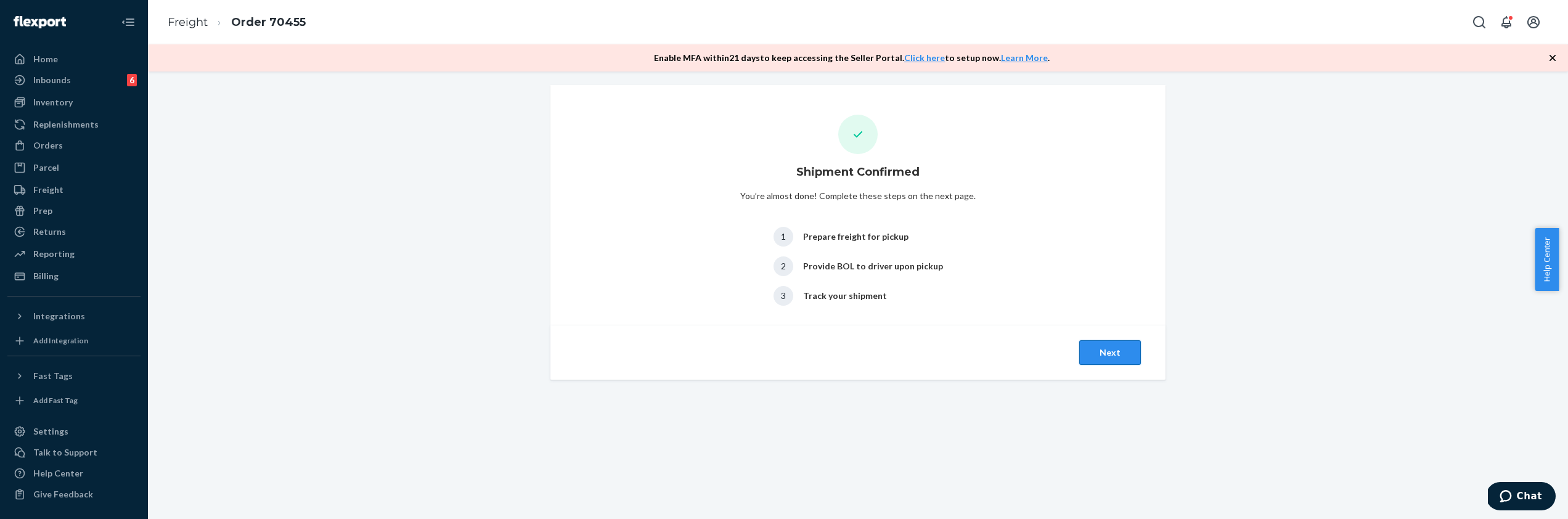
click at [1100, 355] on button "Next" at bounding box center [1110, 353] width 62 height 25
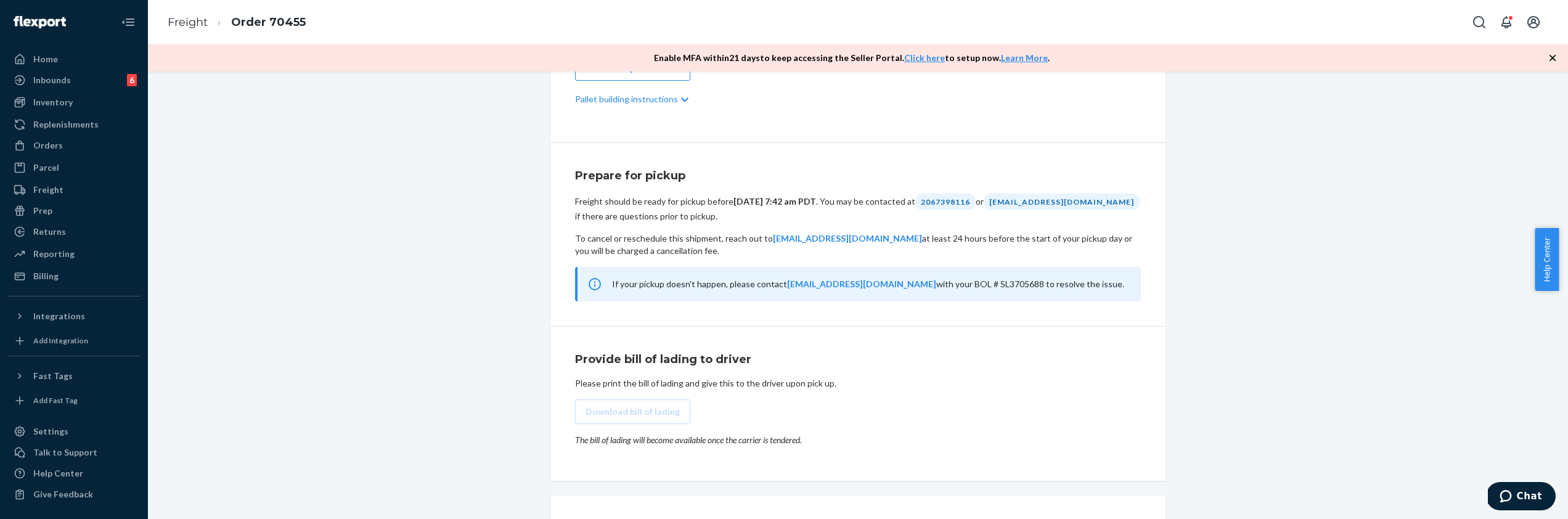
scroll to position [614, 0]
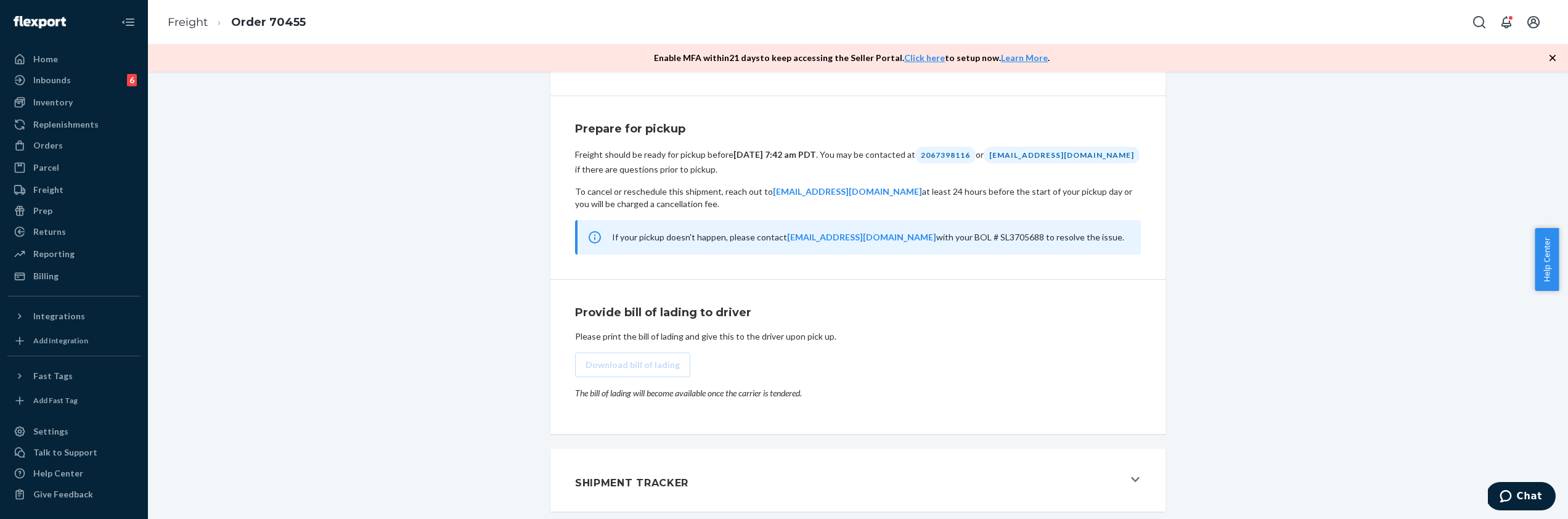
click at [509, 137] on div "Shipment Carrier Pending Download BOL#: SL3705688 Cargo ready on [DATE] Pickup …" at bounding box center [858, 2] width 1402 height 1033
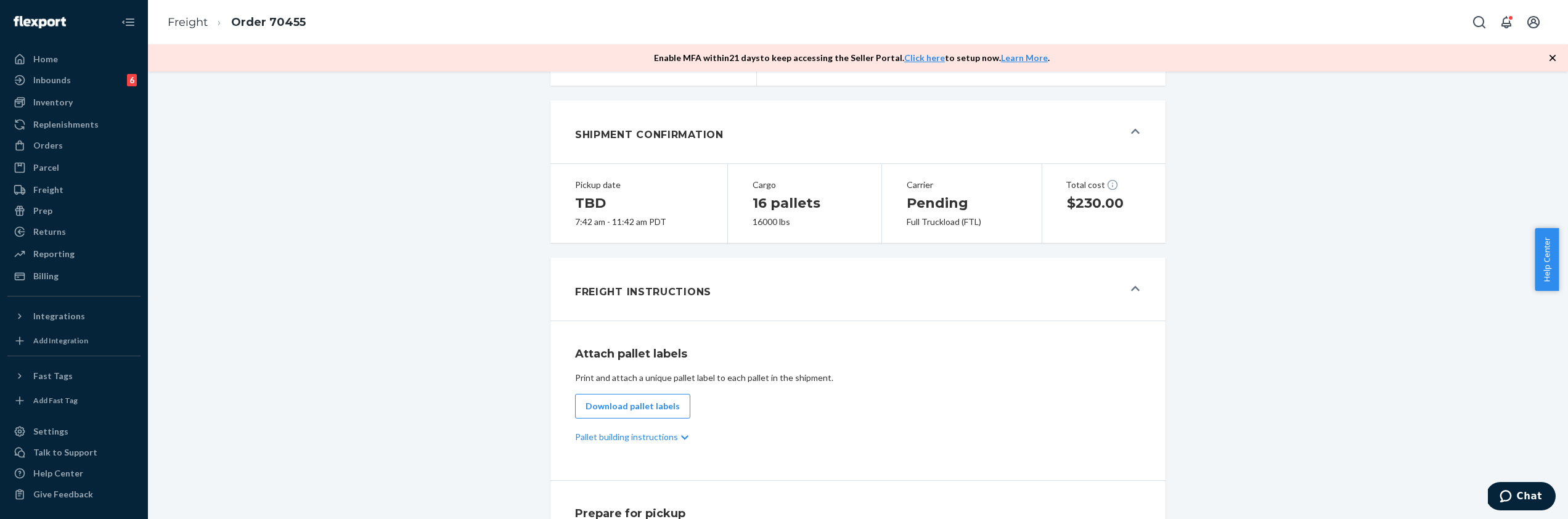
scroll to position [0, 0]
